Goal: Find contact information: Obtain details needed to contact an individual or organization

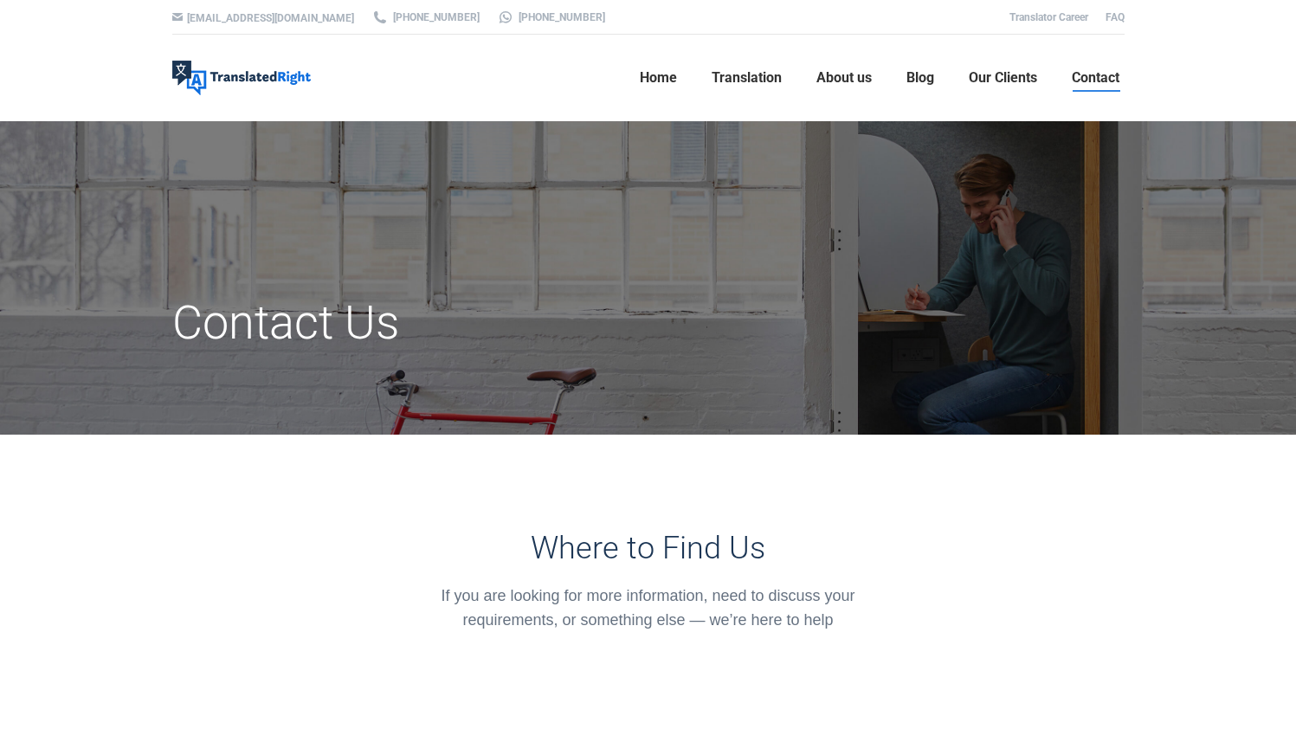
scroll to position [25, 0]
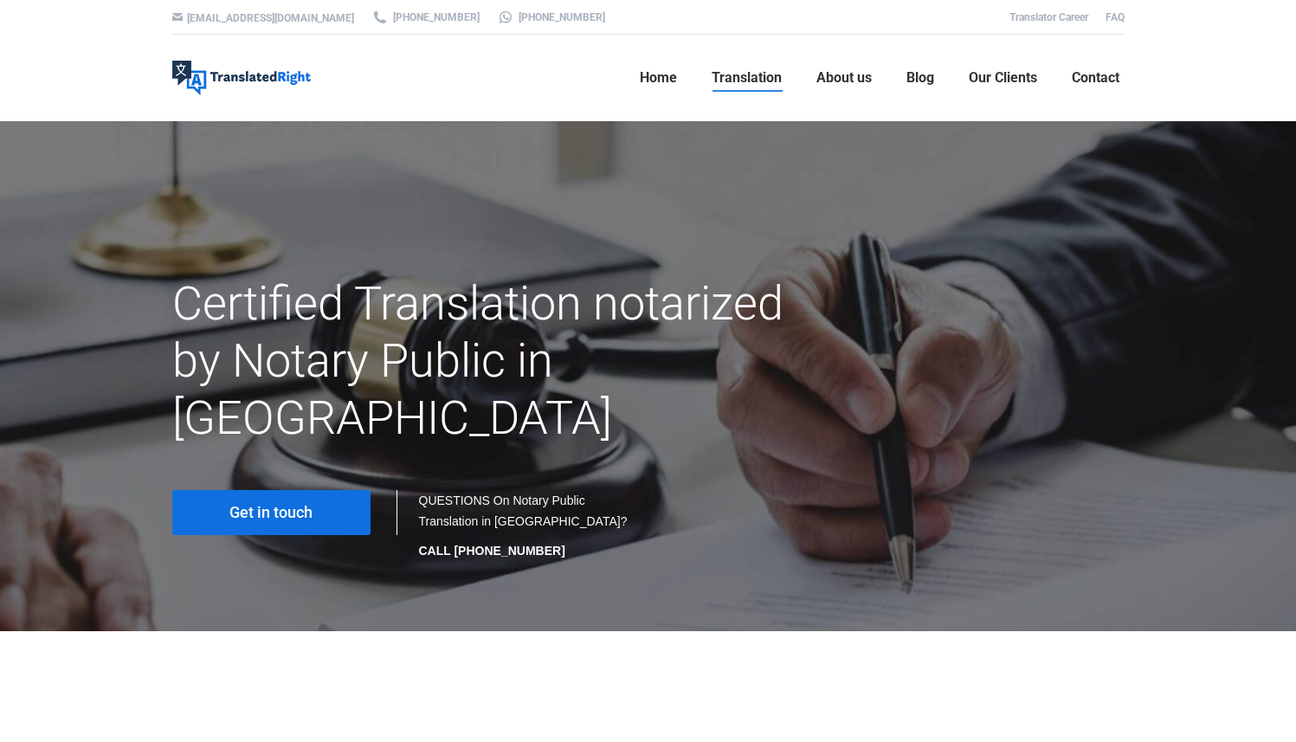
click at [330, 490] on link "Get in touch" at bounding box center [271, 512] width 198 height 45
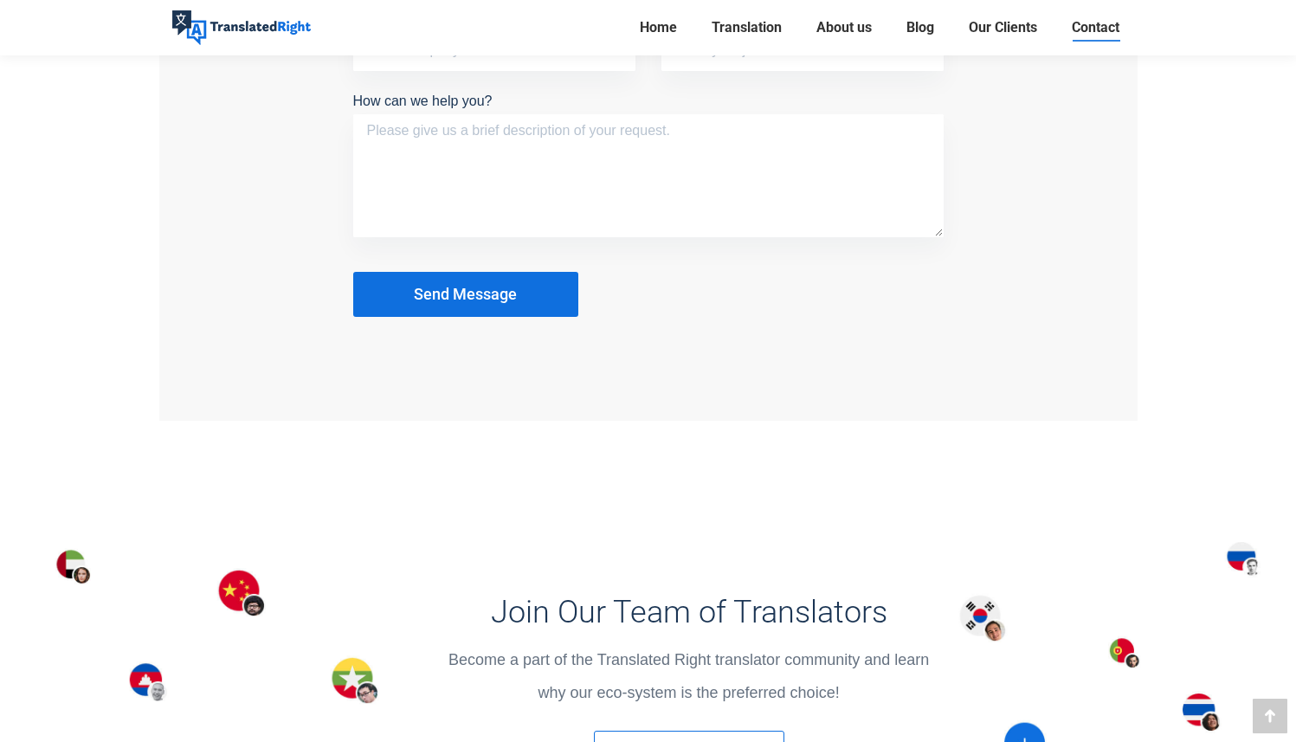
scroll to position [1486, 0]
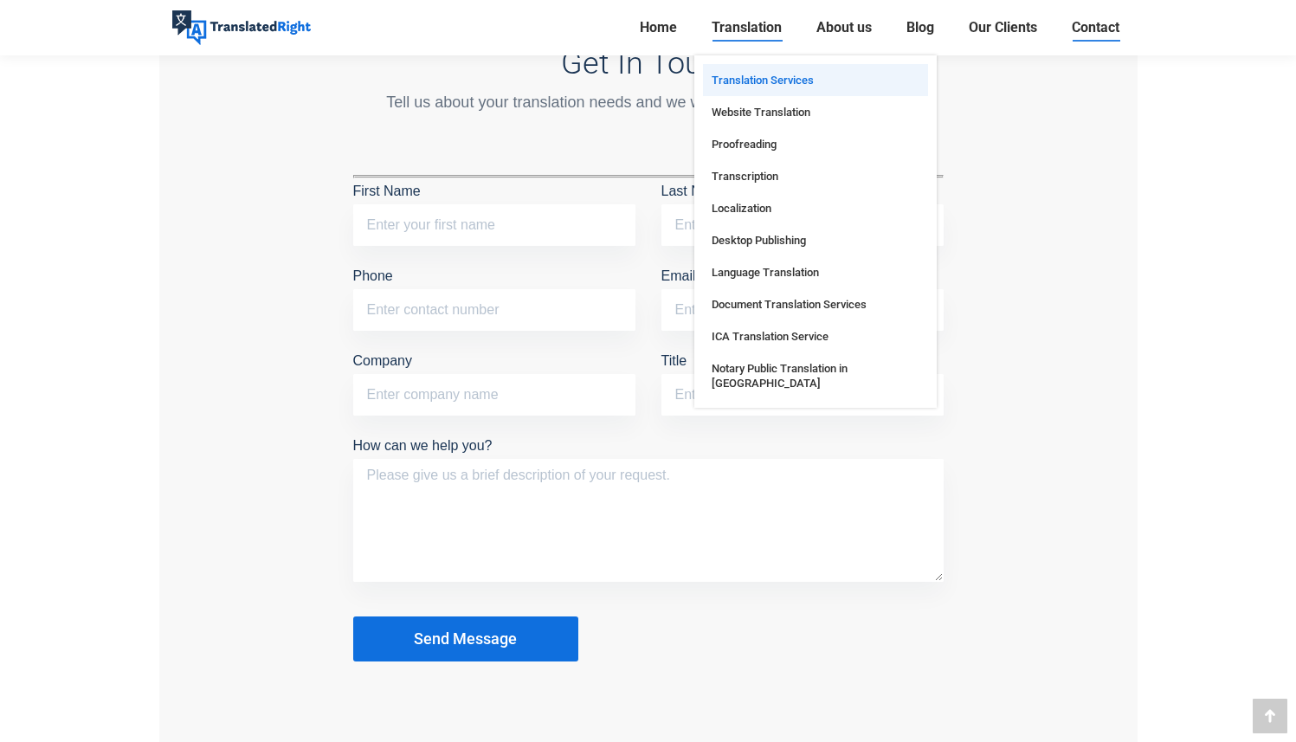
click at [748, 75] on span "Translation Services" at bounding box center [763, 80] width 102 height 15
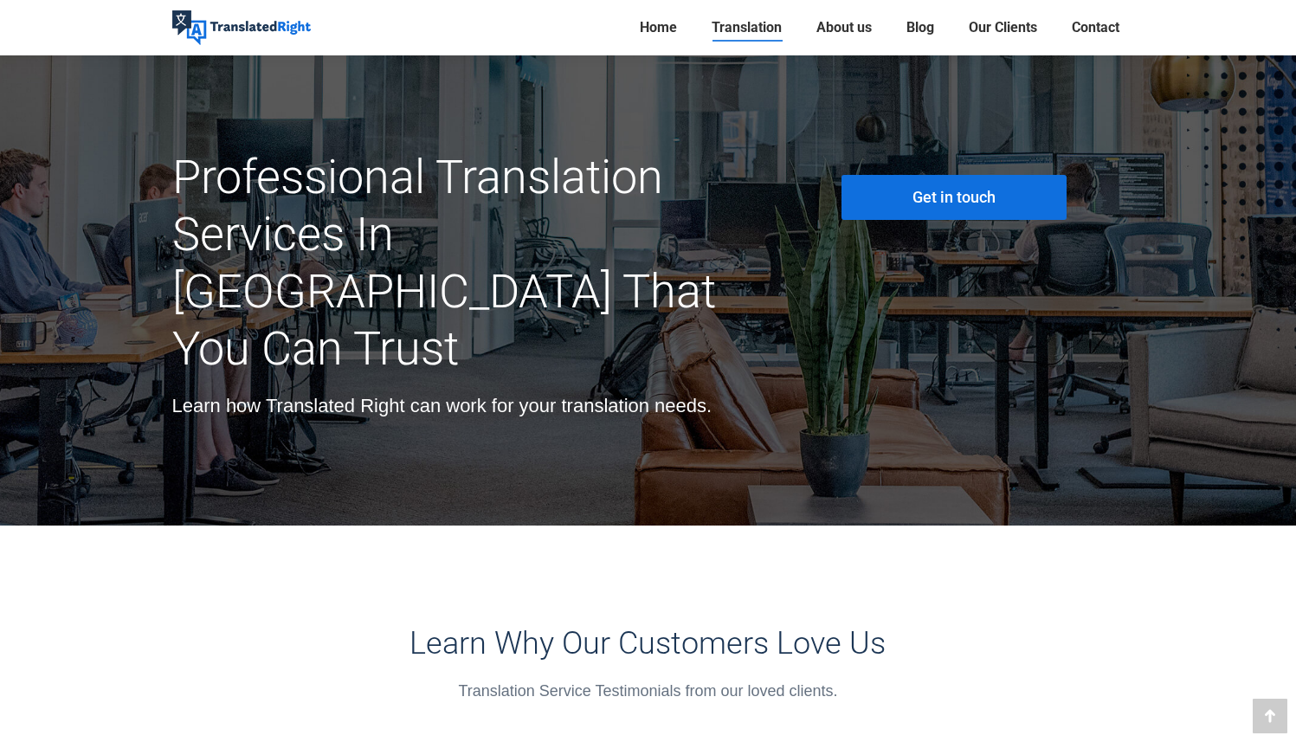
scroll to position [5383, 0]
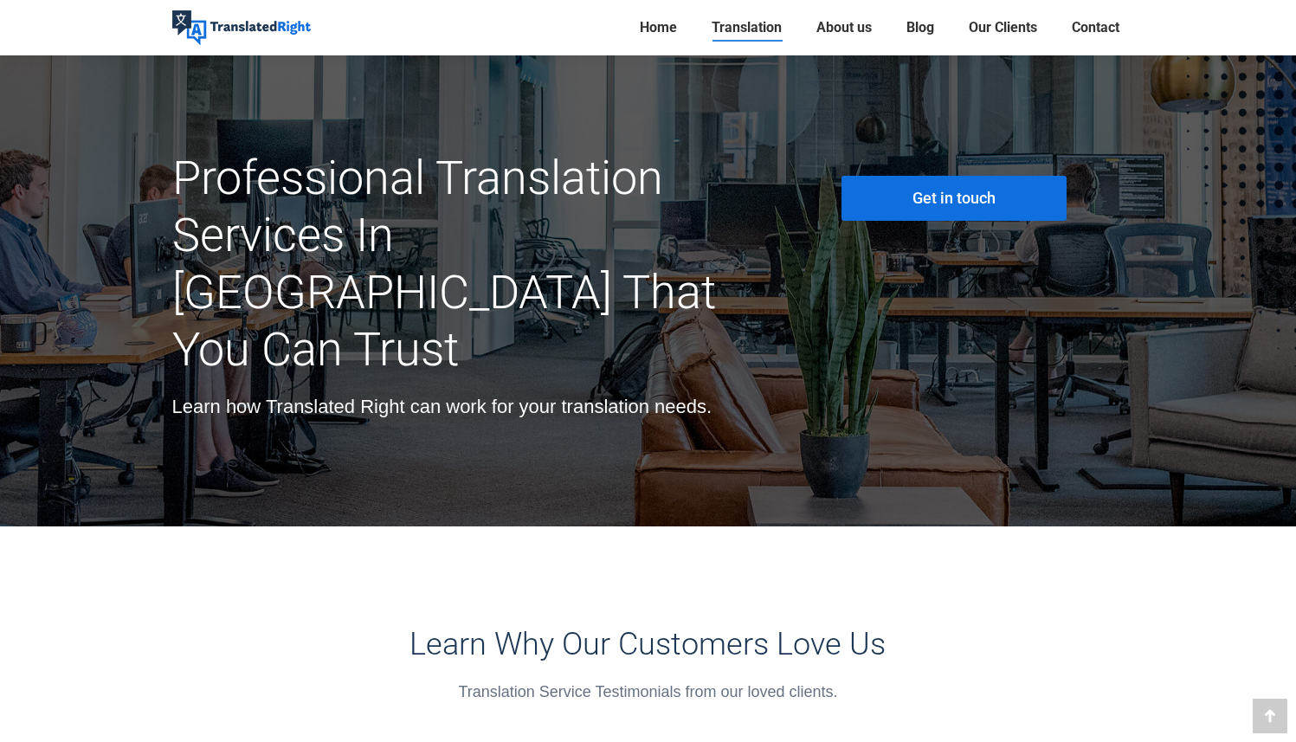
click at [921, 190] on span "Get in touch" at bounding box center [954, 198] width 83 height 17
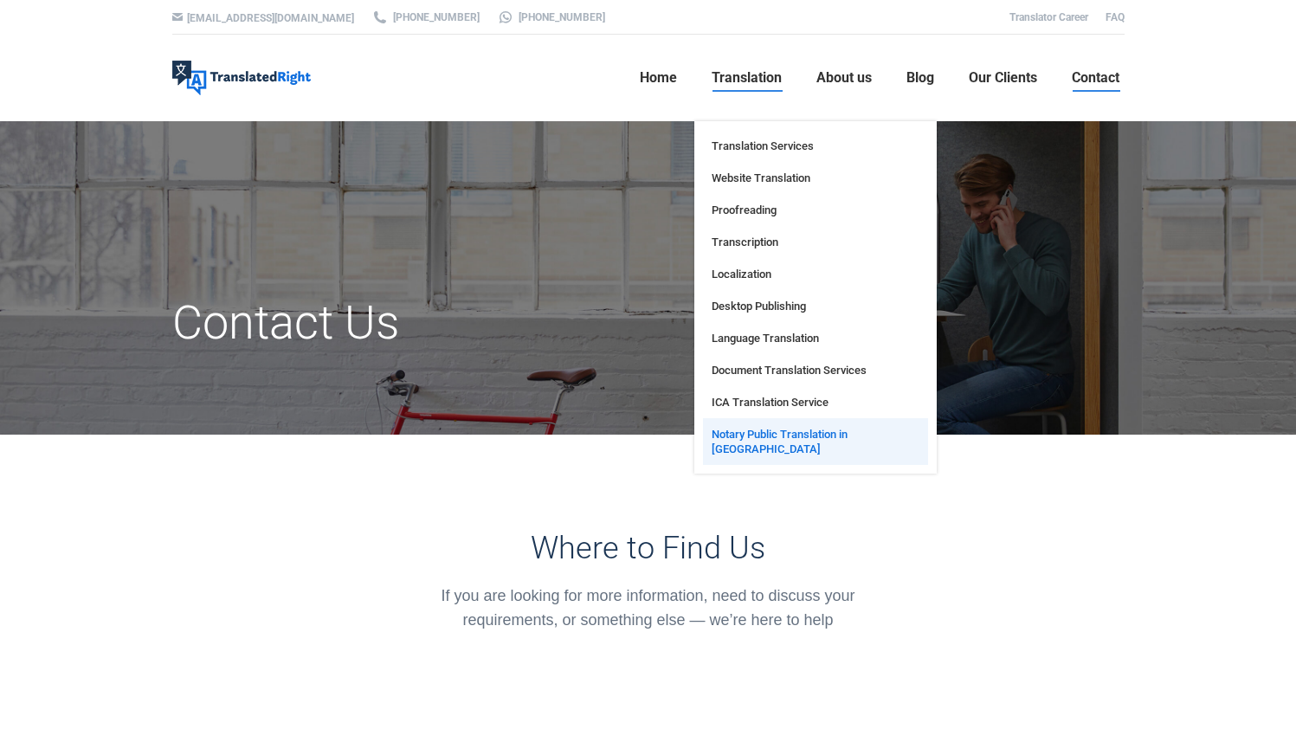
click at [784, 442] on link "Notary Public Translation in [GEOGRAPHIC_DATA]" at bounding box center [815, 441] width 225 height 47
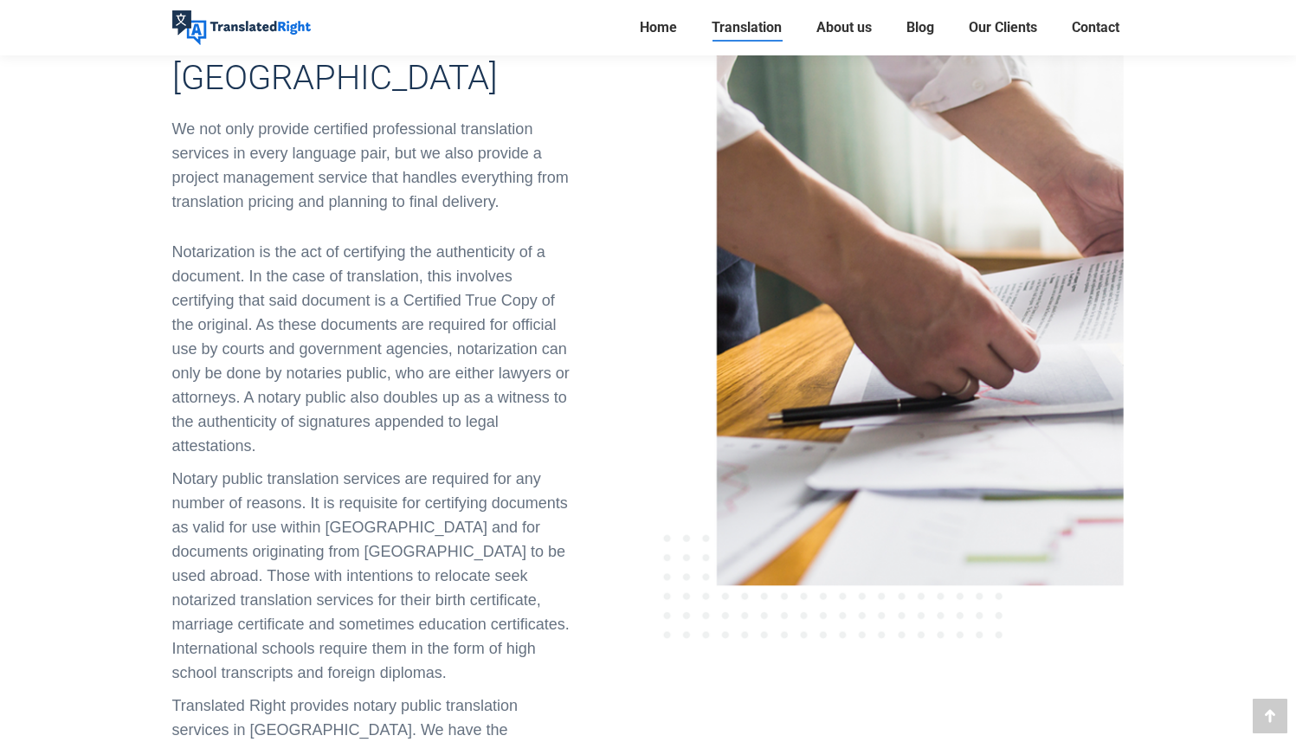
scroll to position [792, 0]
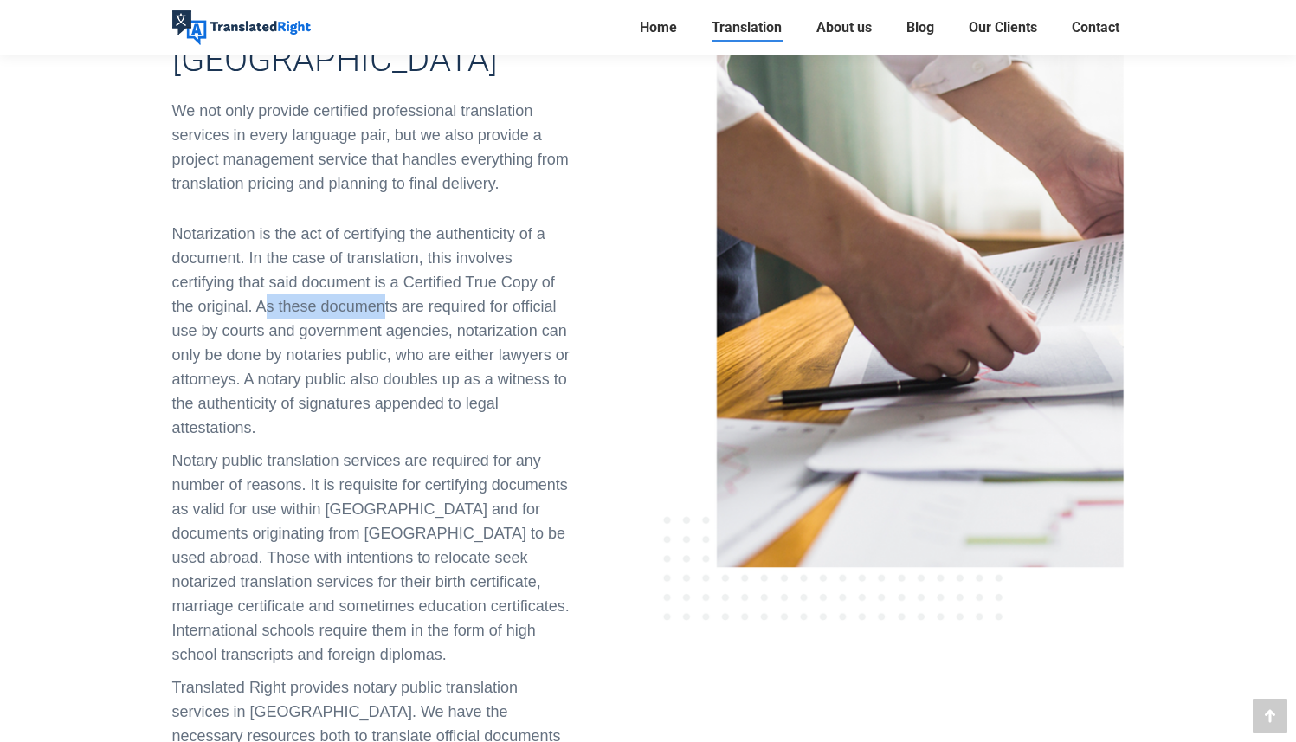
drag, startPoint x: 264, startPoint y: 207, endPoint x: 383, endPoint y: 208, distance: 118.7
click at [383, 225] on span "Notarization is the act of certifying the authenticity of a document. In the ca…" at bounding box center [371, 330] width 398 height 211
click at [234, 225] on span "Notarization is the act of certifying the authenticity of a document. In the ca…" at bounding box center [371, 330] width 398 height 211
drag, startPoint x: 205, startPoint y: 230, endPoint x: 437, endPoint y: 230, distance: 232.1
click at [437, 230] on span "Notarization is the act of certifying the authenticity of a document. In the ca…" at bounding box center [371, 330] width 398 height 211
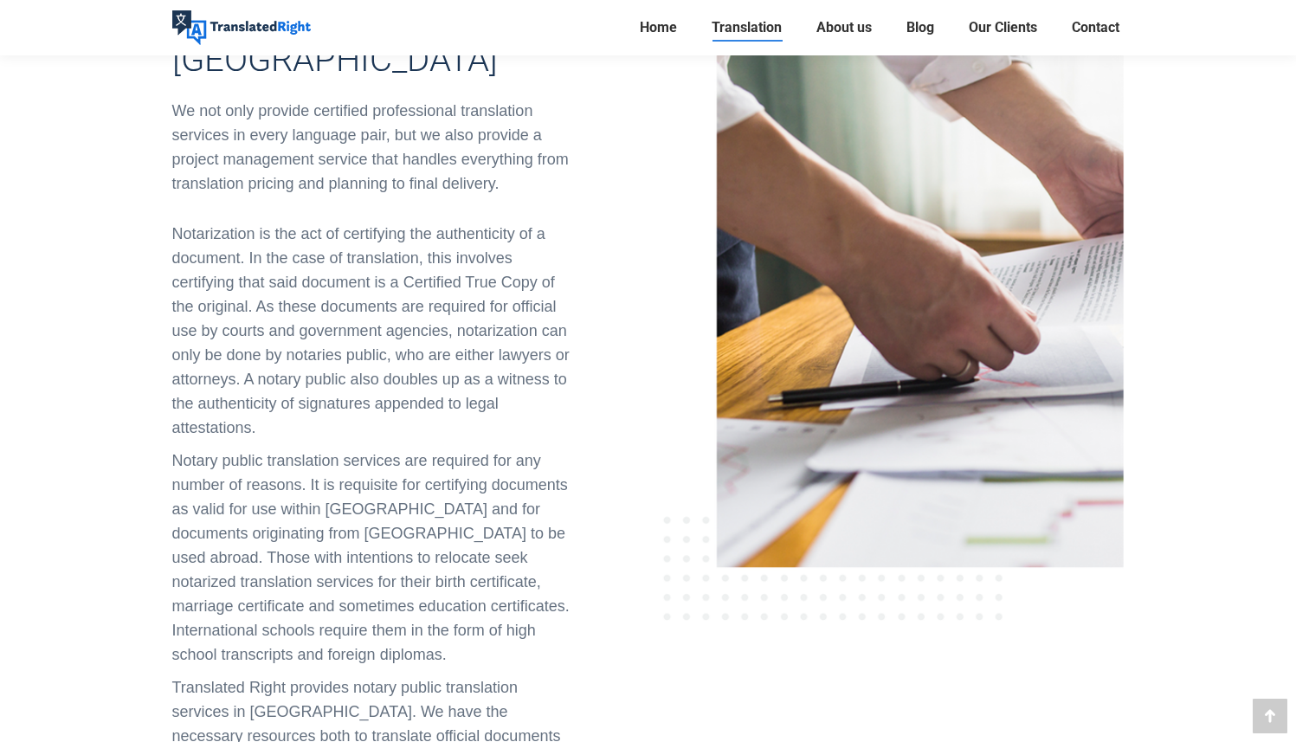
click at [481, 230] on span "Notarization is the act of certifying the authenticity of a document. In the ca…" at bounding box center [371, 330] width 398 height 211
drag, startPoint x: 454, startPoint y: 230, endPoint x: 376, endPoint y: 256, distance: 82.2
click at [376, 256] on span "Notarization is the act of certifying the authenticity of a document. In the ca…" at bounding box center [371, 330] width 398 height 211
click at [411, 256] on span "Notarization is the act of certifying the authenticity of a document. In the ca…" at bounding box center [371, 330] width 398 height 211
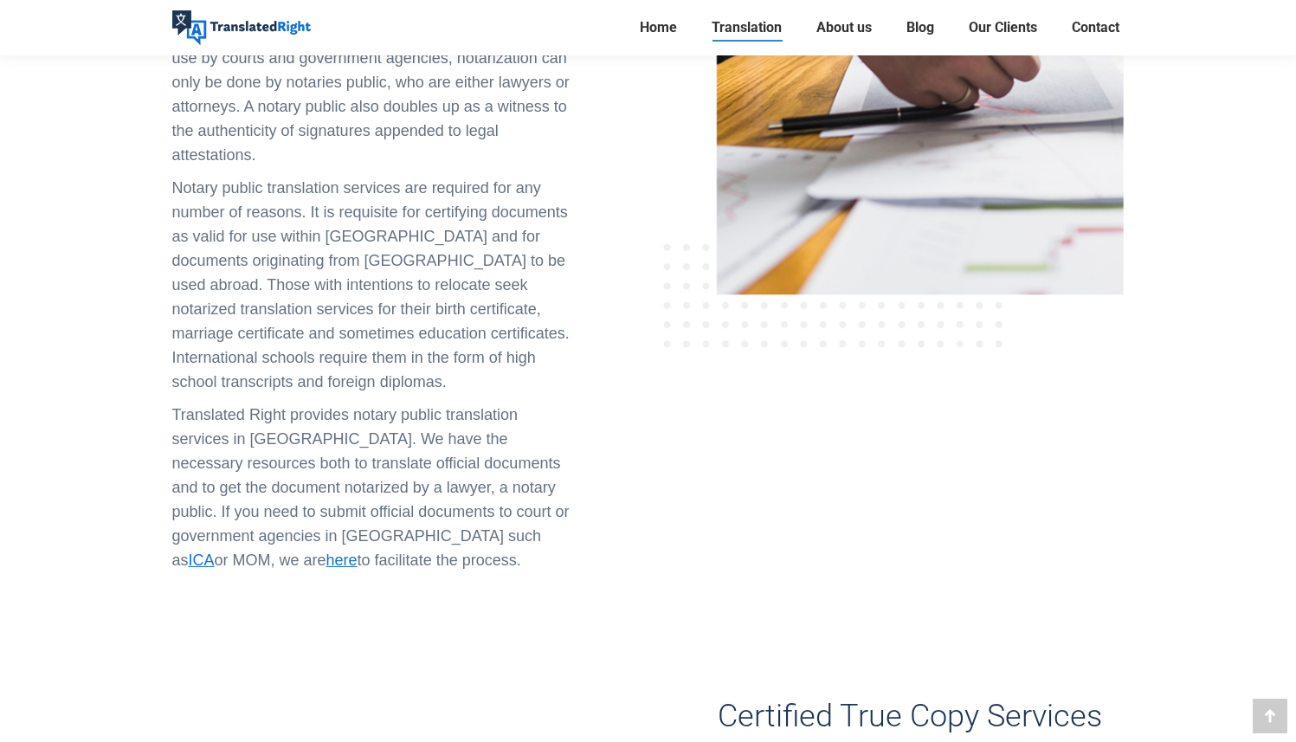
scroll to position [1070, 0]
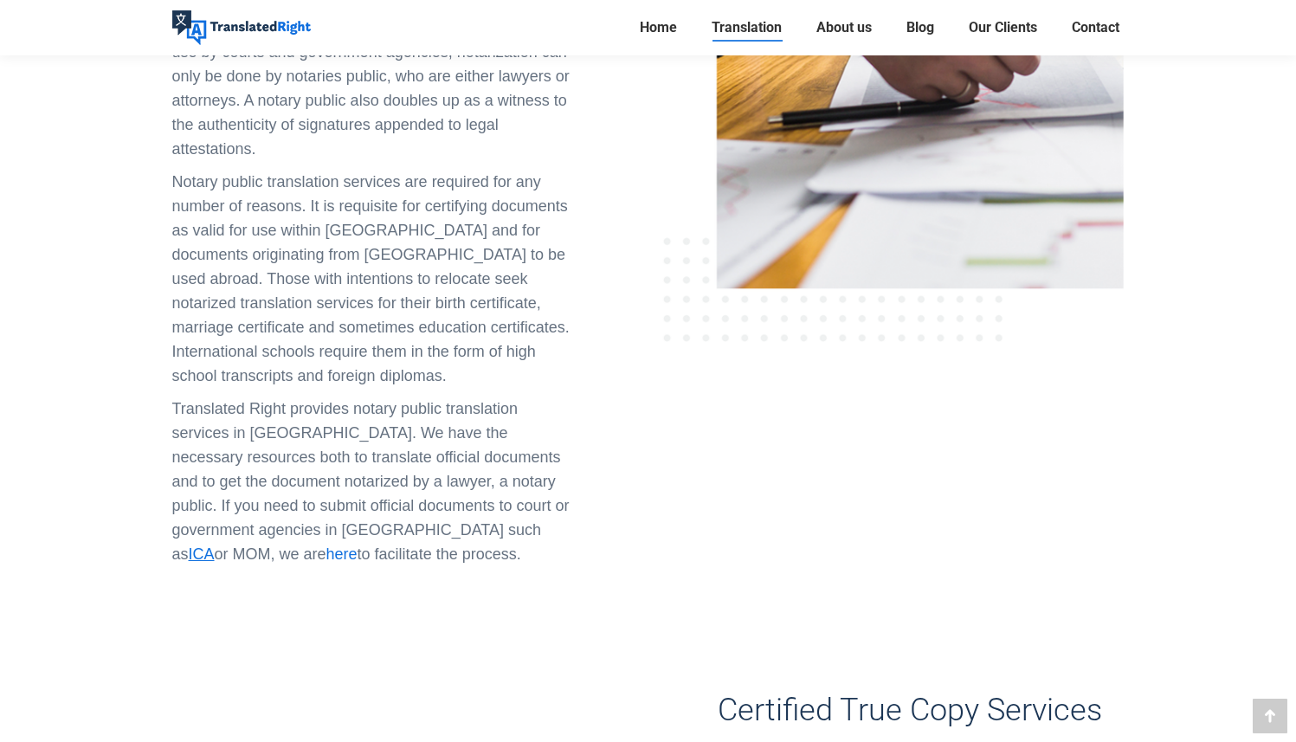
click at [358, 546] on span "here" at bounding box center [342, 554] width 31 height 17
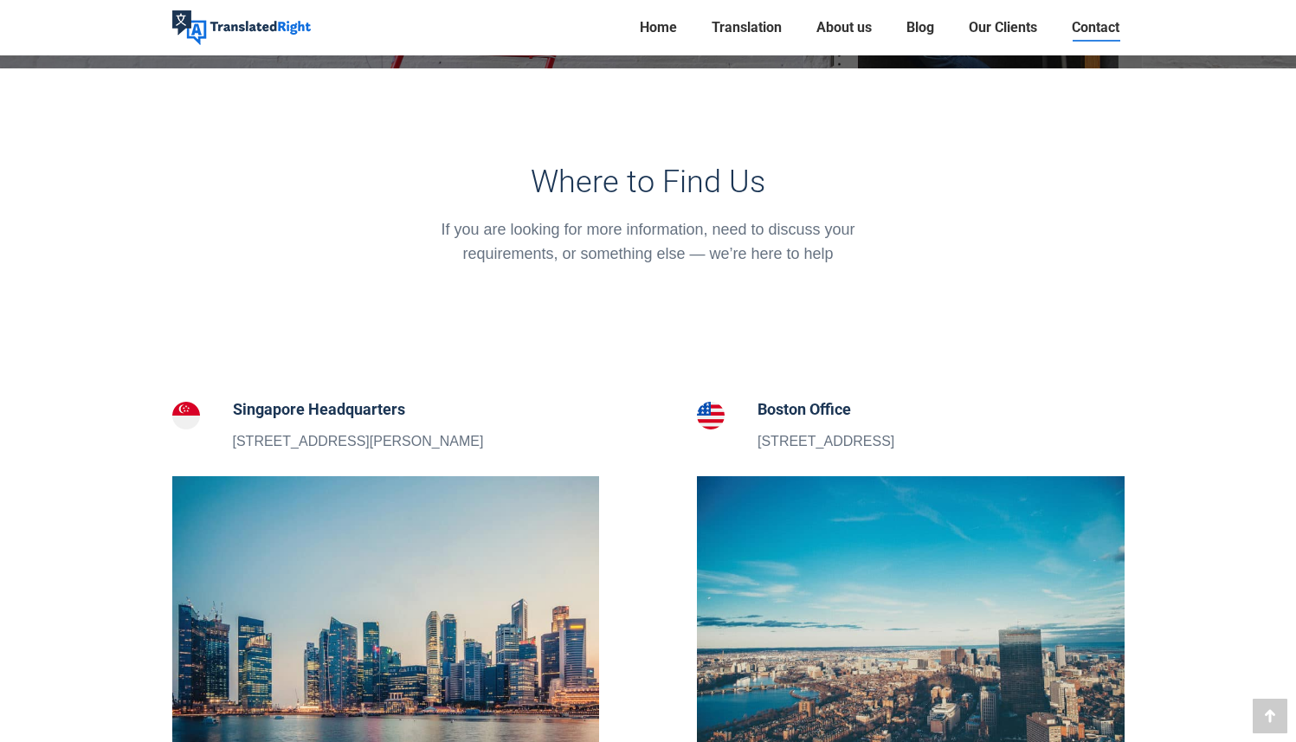
scroll to position [377, 0]
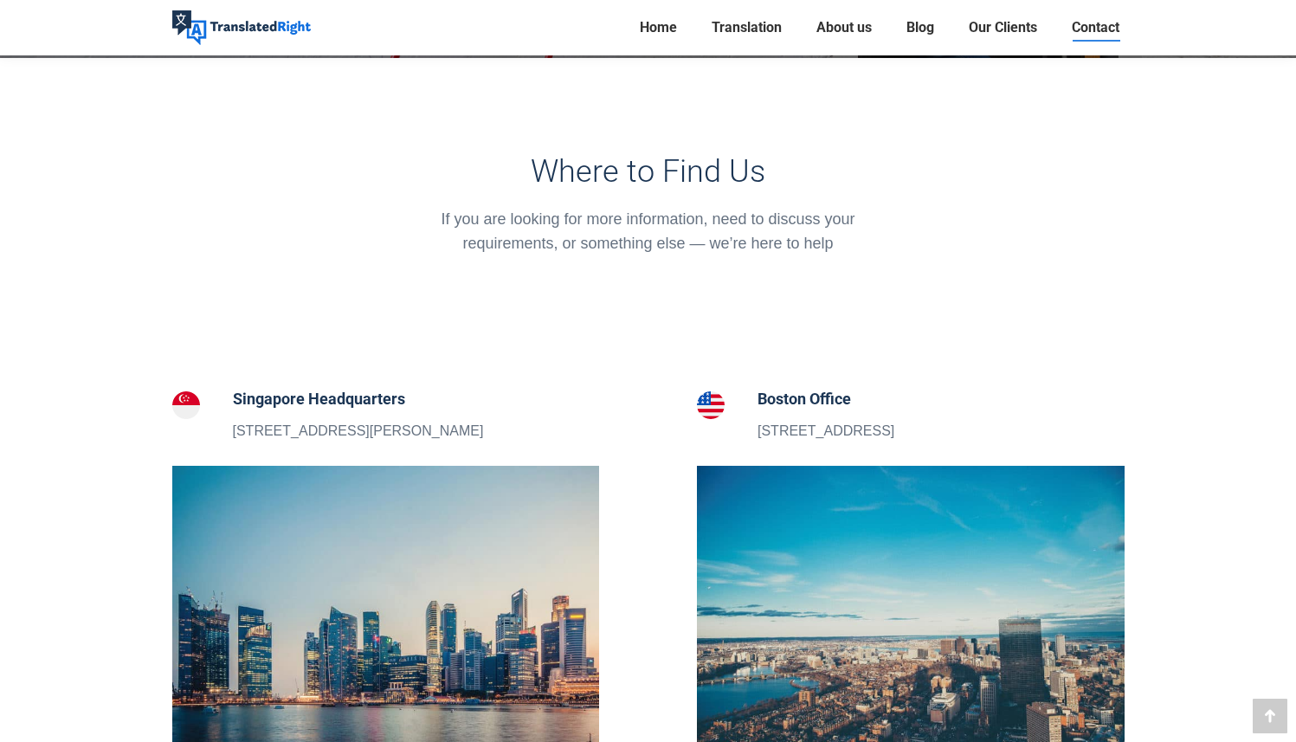
click at [311, 432] on p "[STREET_ADDRESS][PERSON_NAME]" at bounding box center [358, 431] width 251 height 23
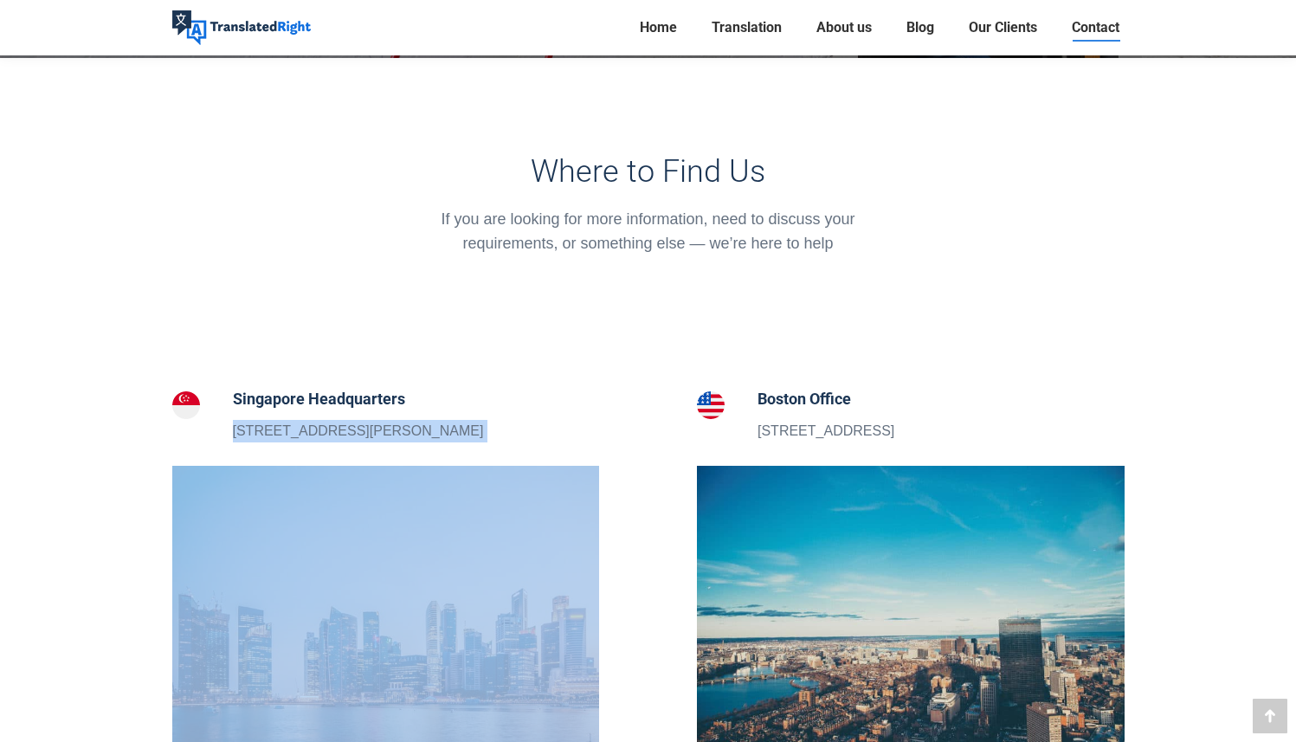
click at [311, 432] on p "[STREET_ADDRESS][PERSON_NAME]" at bounding box center [358, 431] width 251 height 23
copy p "[STREET_ADDRESS][PERSON_NAME]"
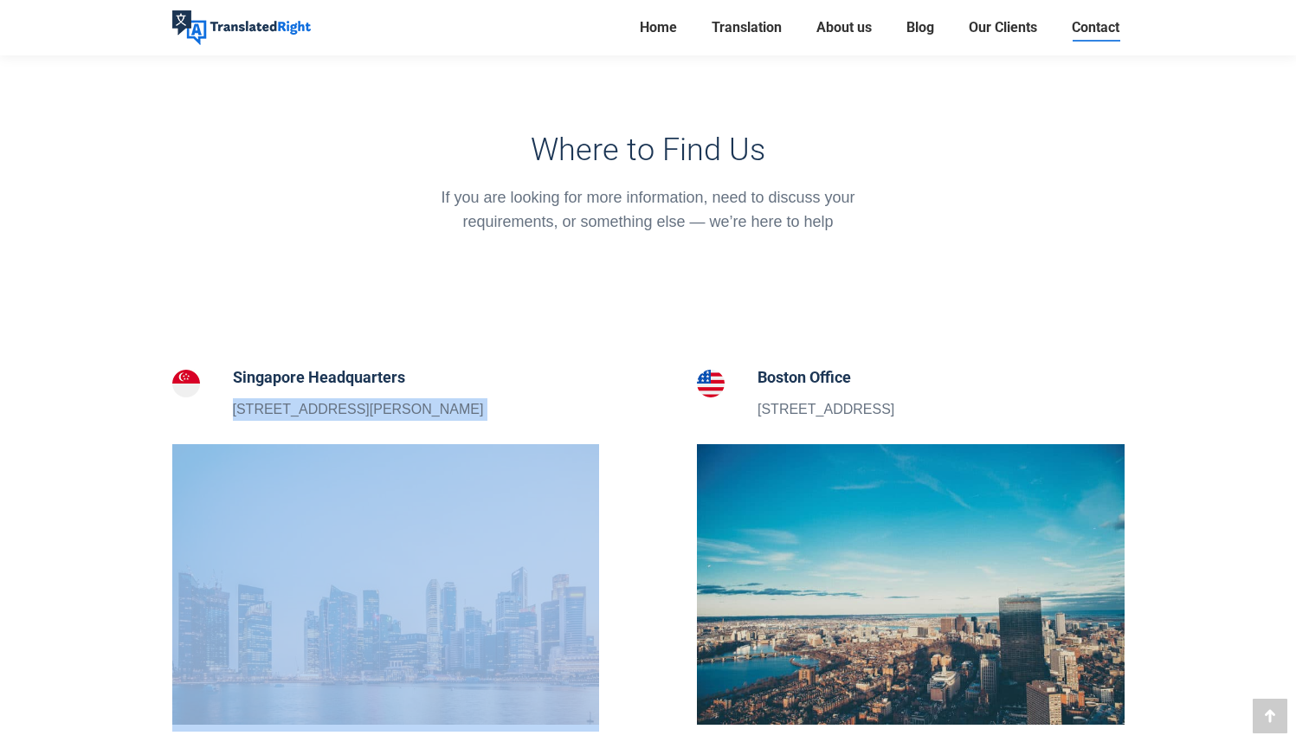
scroll to position [0, 0]
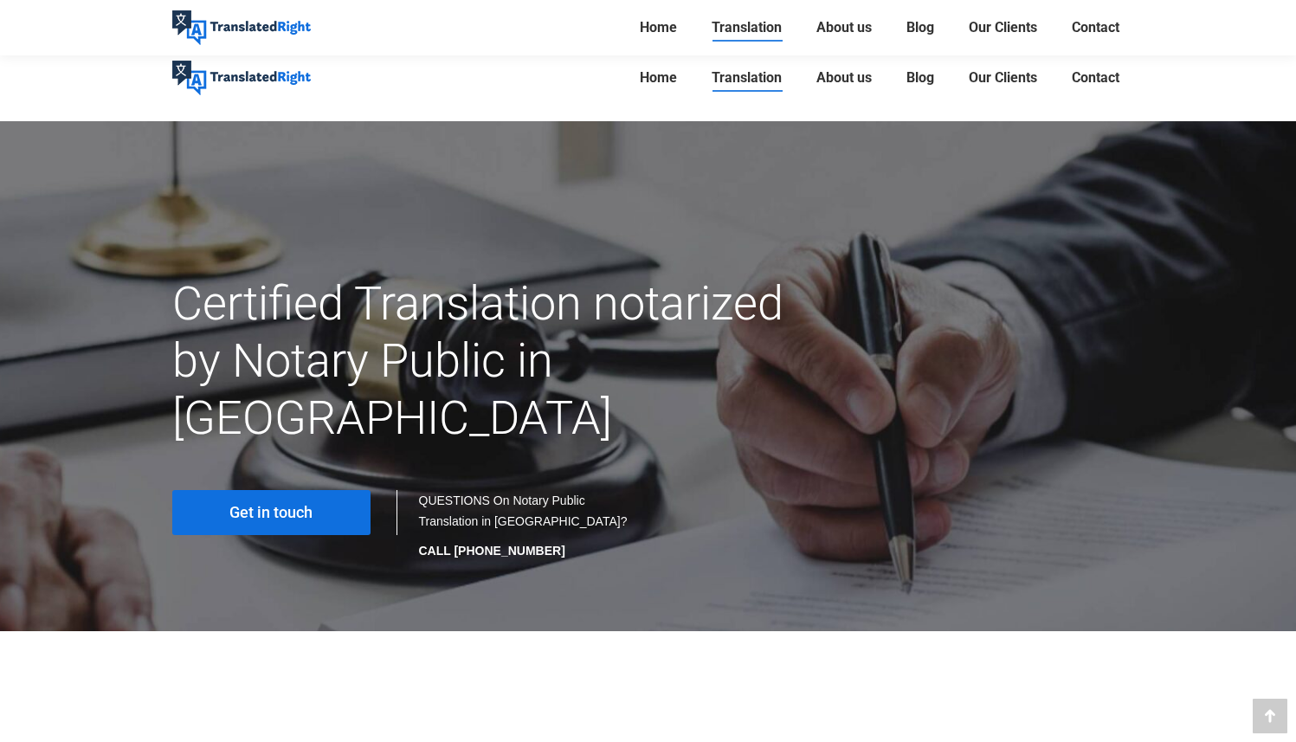
scroll to position [1070, 0]
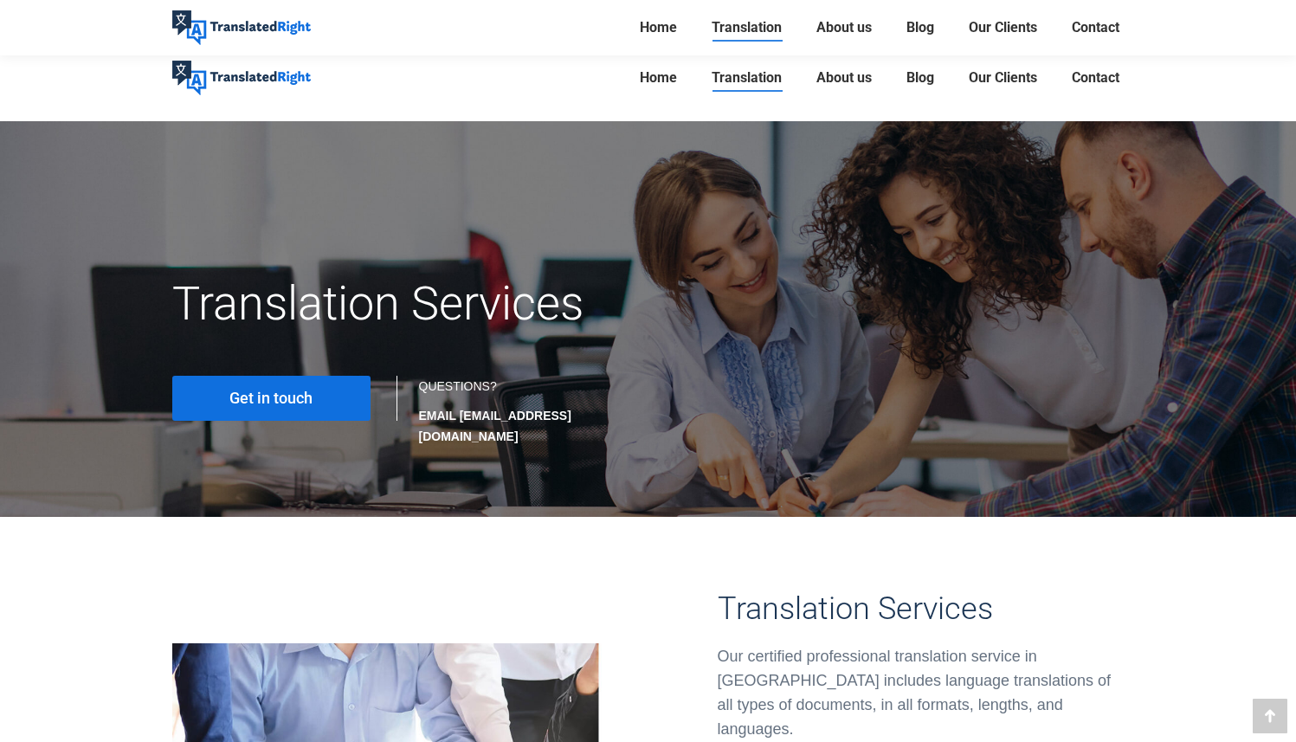
scroll to position [5383, 0]
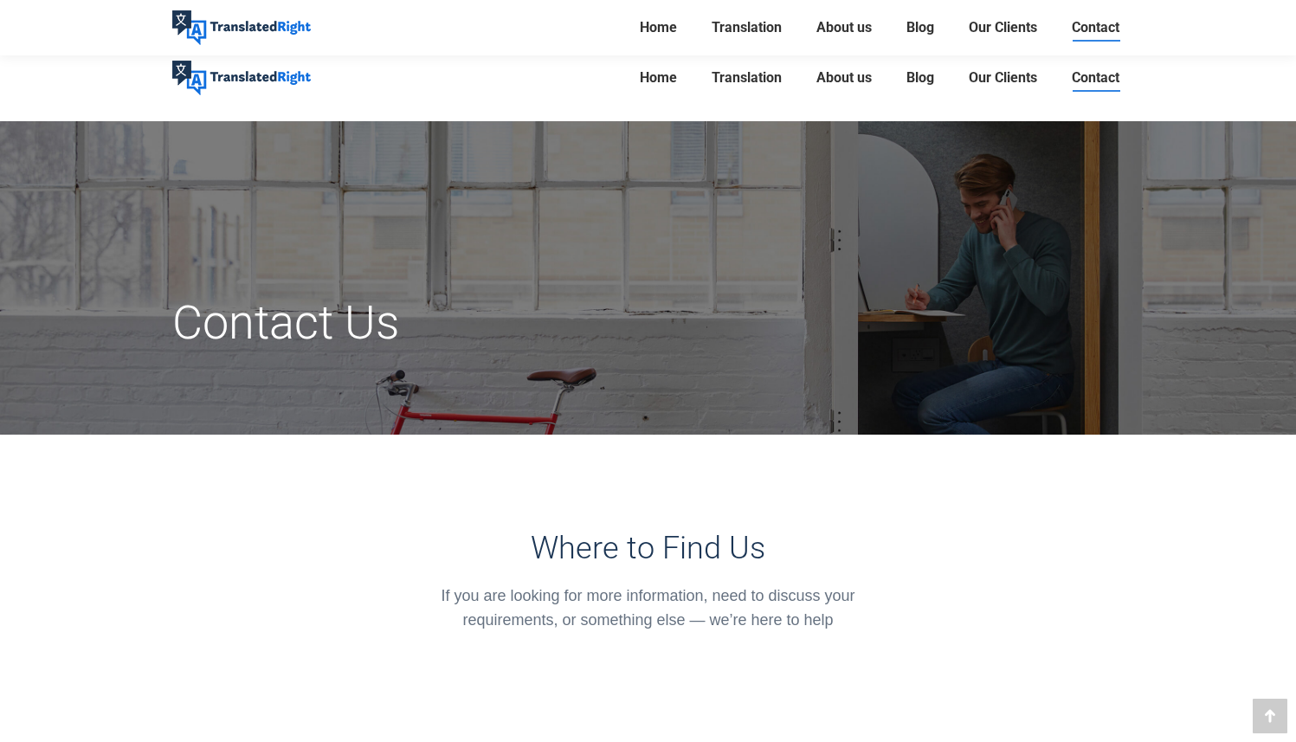
scroll to position [1486, 0]
